Goal: Find specific page/section: Find specific page/section

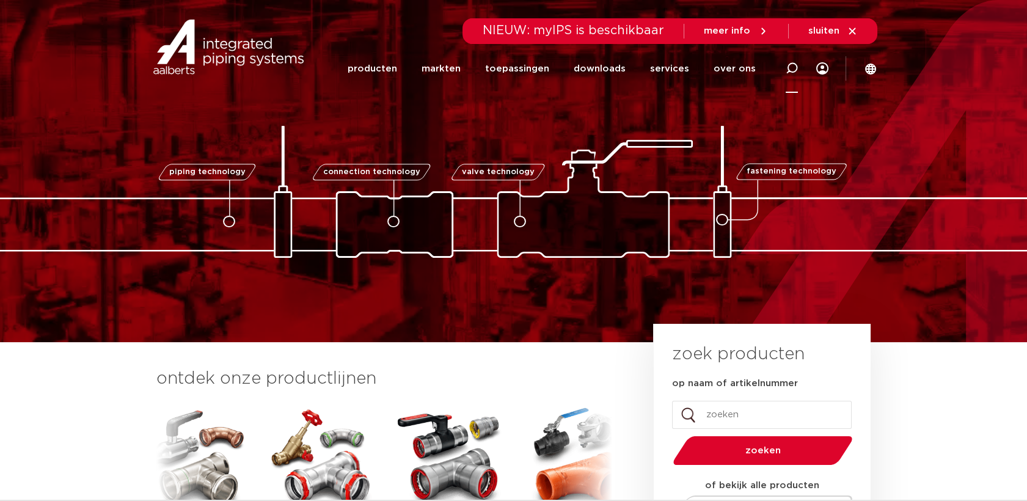
click at [796, 68] on icon at bounding box center [792, 68] width 12 height 12
click at [765, 70] on input "Zoeken" at bounding box center [615, 66] width 384 height 24
paste input "4243G"
type input "4243G"
click button "Zoeken" at bounding box center [0, 0] width 0 height 0
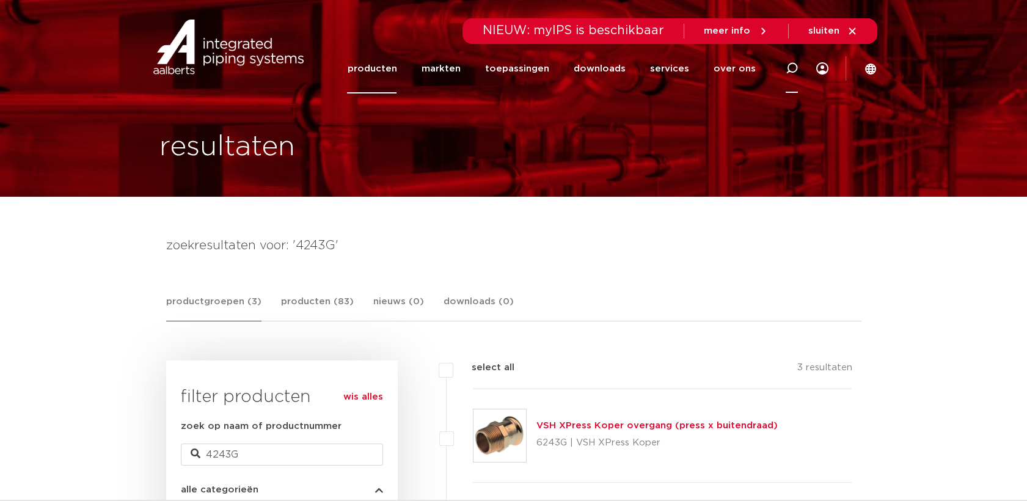
click at [793, 71] on icon at bounding box center [792, 68] width 12 height 12
type input "sp4243G"
click button "Zoeken" at bounding box center [0, 0] width 0 height 0
